Goal: Task Accomplishment & Management: Use online tool/utility

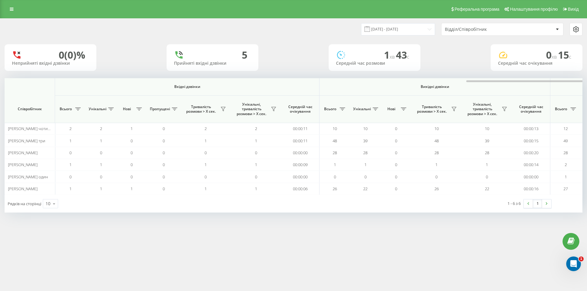
scroll to position [0, 275]
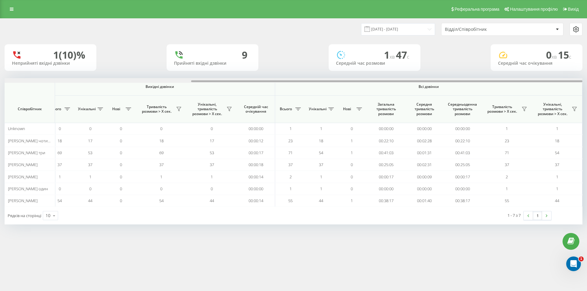
click at [546, 82] on div at bounding box center [386, 81] width 391 height 2
click at [525, 109] on icon at bounding box center [524, 109] width 4 height 4
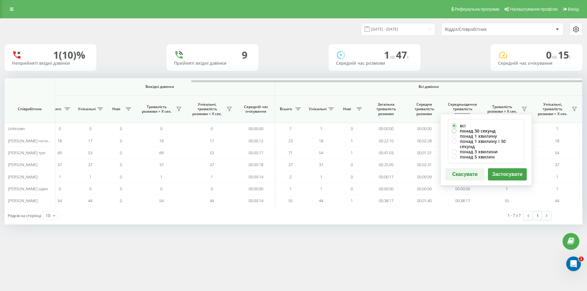
click at [492, 130] on label "понад 30 секунд" at bounding box center [486, 130] width 68 height 5
radio input "true"
drag, startPoint x: 501, startPoint y: 167, endPoint x: 502, endPoint y: 170, distance: 3.4
click at [502, 169] on button "Застосувати" at bounding box center [507, 174] width 39 height 12
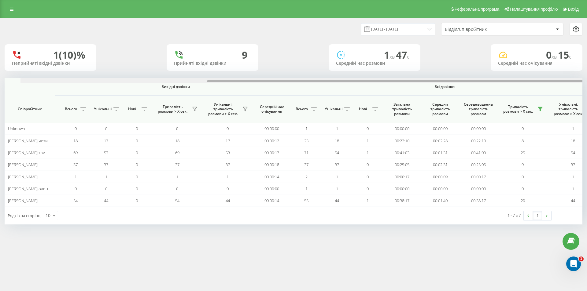
scroll to position [0, 275]
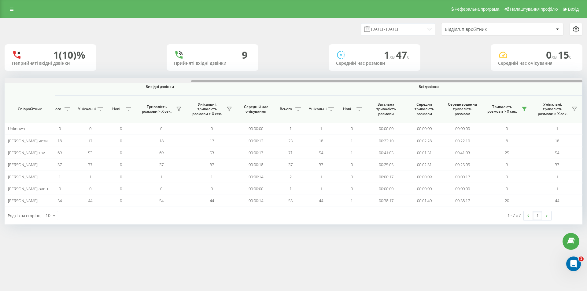
drag, startPoint x: 381, startPoint y: 81, endPoint x: 585, endPoint y: 86, distance: 203.9
click at [586, 84] on div "19.08.2025 - 19.08.2025 Відділ/Співробітник 1 (10)% Неприйняті вхідні дзвінки 9…" at bounding box center [293, 127] width 587 height 218
